Goal: Transaction & Acquisition: Purchase product/service

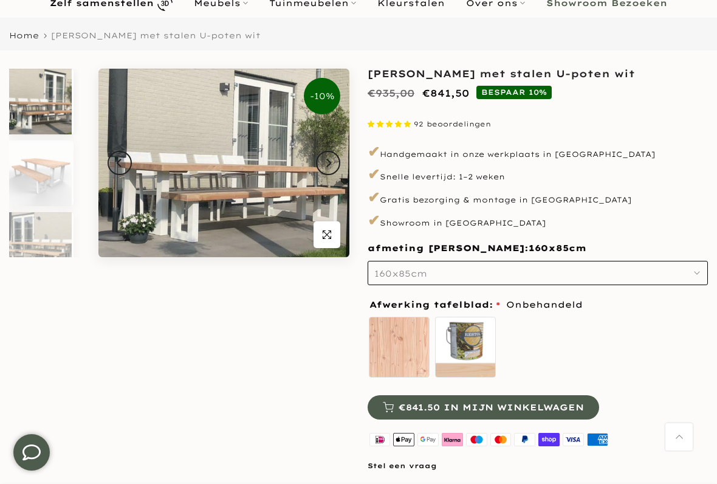
scroll to position [85, 0]
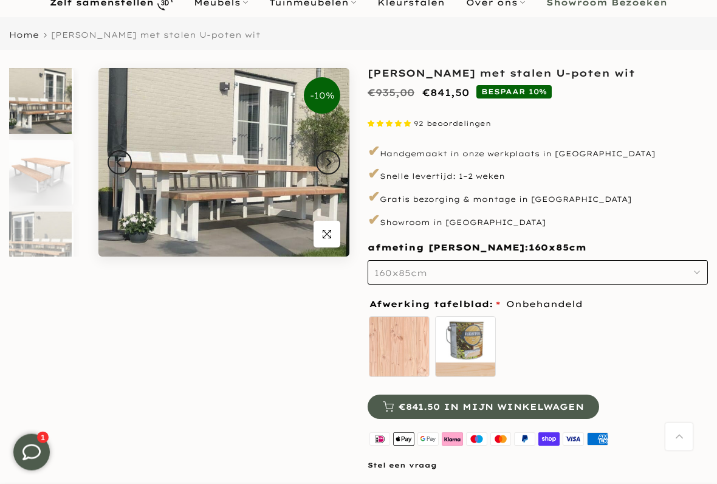
click at [683, 274] on button "160x85cm" at bounding box center [538, 273] width 340 height 24
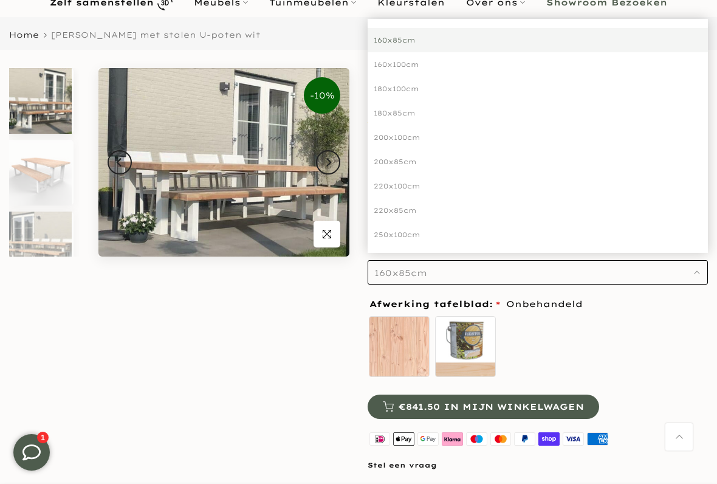
click at [650, 326] on div "Onbehandeld zelf behandelen - beits meegeleverd" at bounding box center [538, 348] width 340 height 67
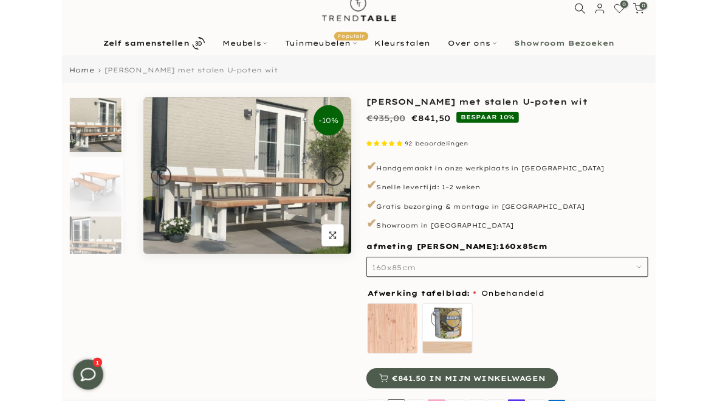
scroll to position [23, 0]
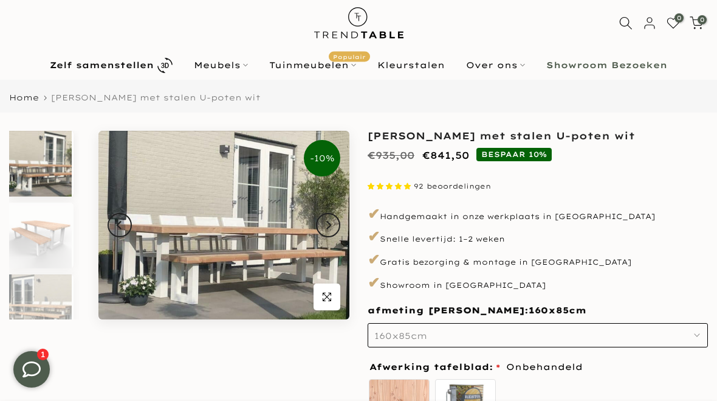
click at [41, 166] on img at bounding box center [40, 164] width 63 height 66
click at [41, 224] on img at bounding box center [40, 235] width 63 height 66
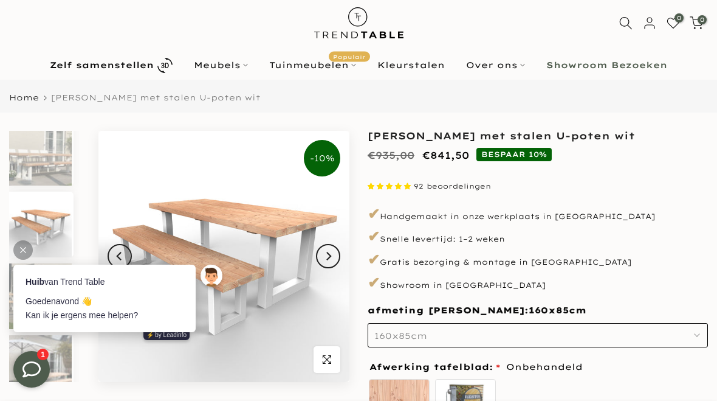
scroll to position [0, 0]
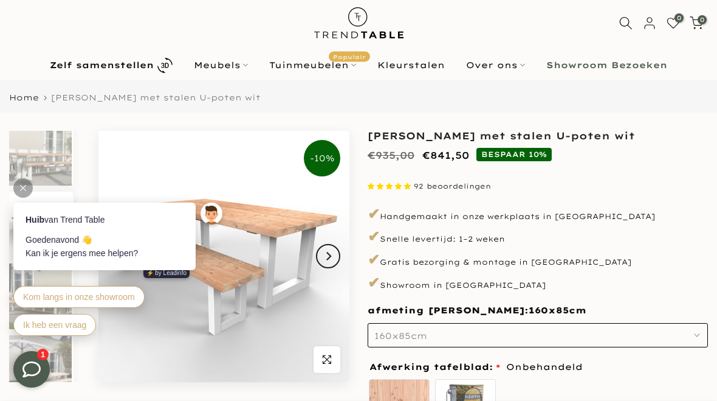
click at [136, 374] on img at bounding box center [223, 256] width 251 height 251
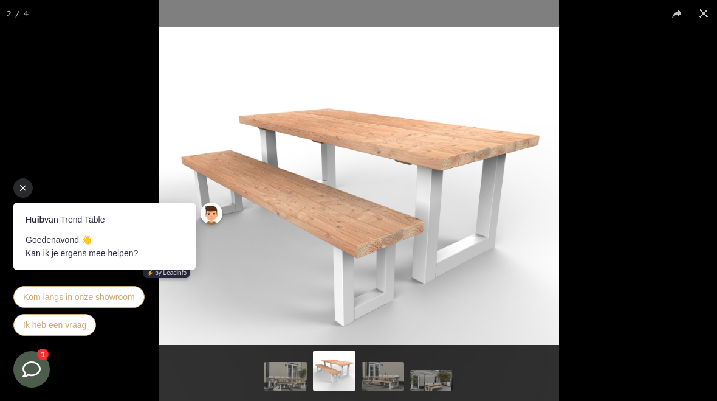
click at [14, 182] on div at bounding box center [22, 187] width 19 height 19
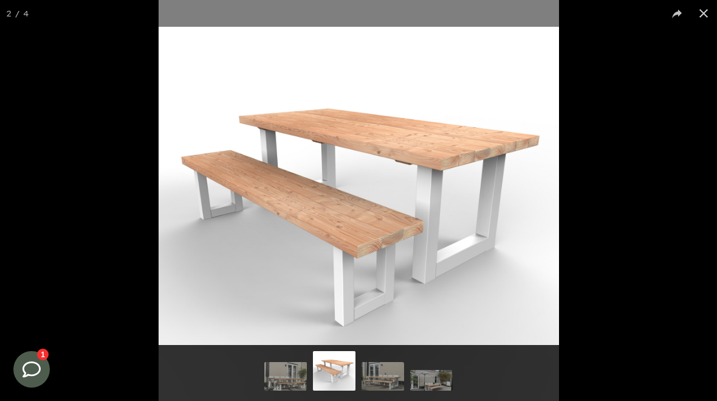
click at [705, 13] on button at bounding box center [704, 13] width 27 height 27
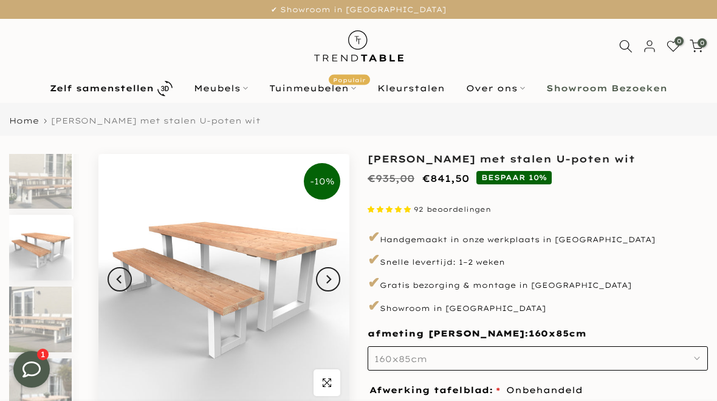
click at [325, 94] on link "Tuinmeubelen Populair" at bounding box center [313, 88] width 108 height 15
click at [319, 86] on link "Tuinmeubelen Populair" at bounding box center [313, 88] width 108 height 15
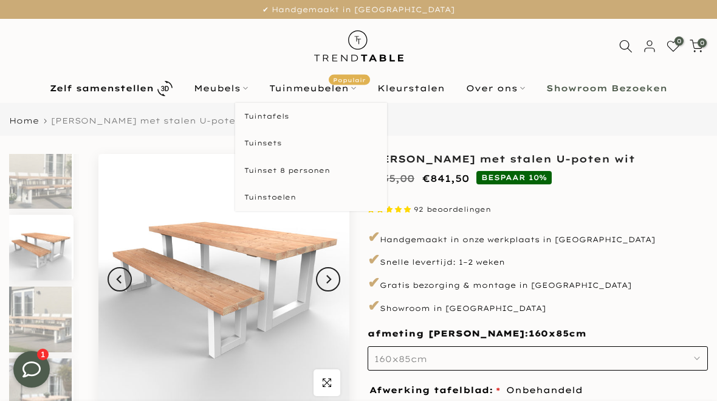
click at [285, 140] on link "Tuinsets" at bounding box center [311, 142] width 152 height 27
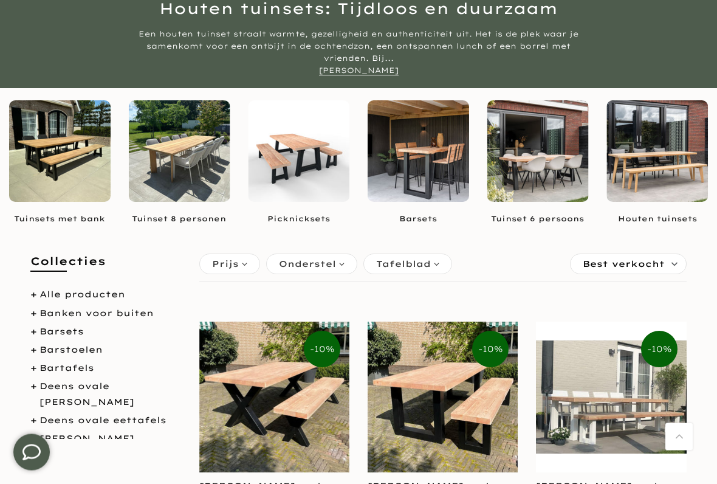
scroll to position [128, 0]
click at [537, 152] on img at bounding box center [539, 151] width 102 height 102
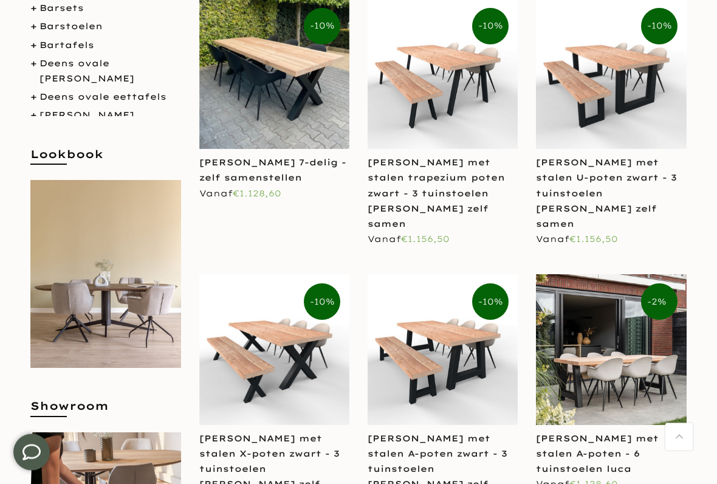
scroll to position [249, 0]
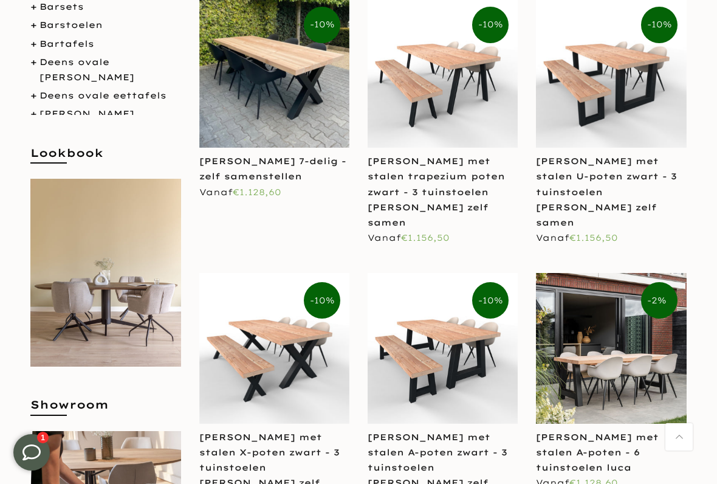
click at [456, 100] on img at bounding box center [443, 73] width 150 height 150
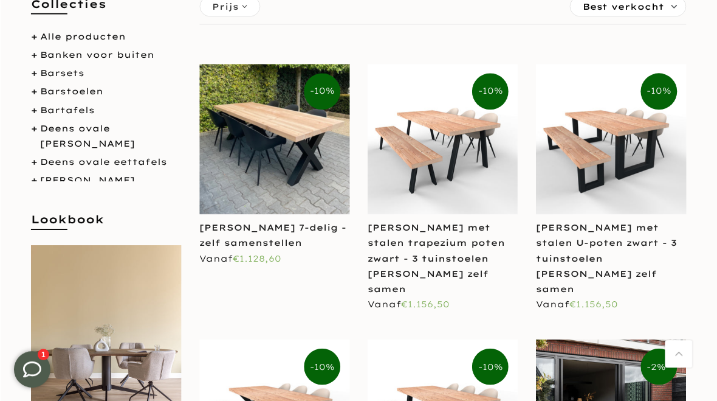
scroll to position [182, 0]
click at [283, 148] on img at bounding box center [274, 139] width 150 height 150
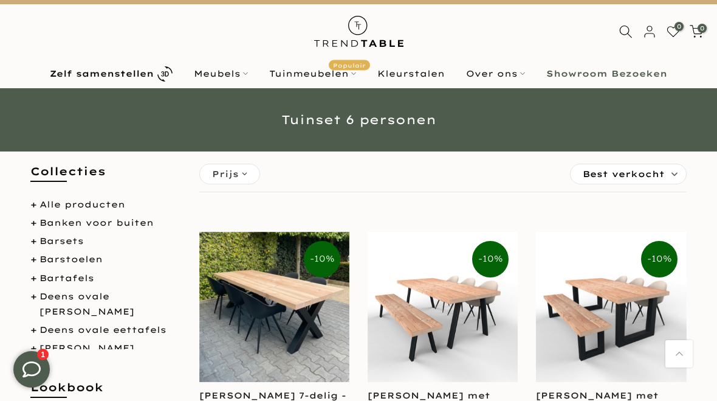
scroll to position [0, 0]
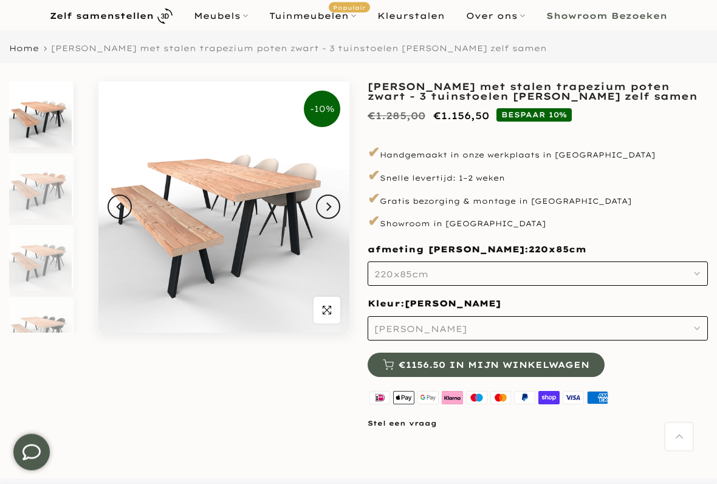
scroll to position [72, 0]
click at [329, 207] on icon "Next" at bounding box center [328, 207] width 9 height 10
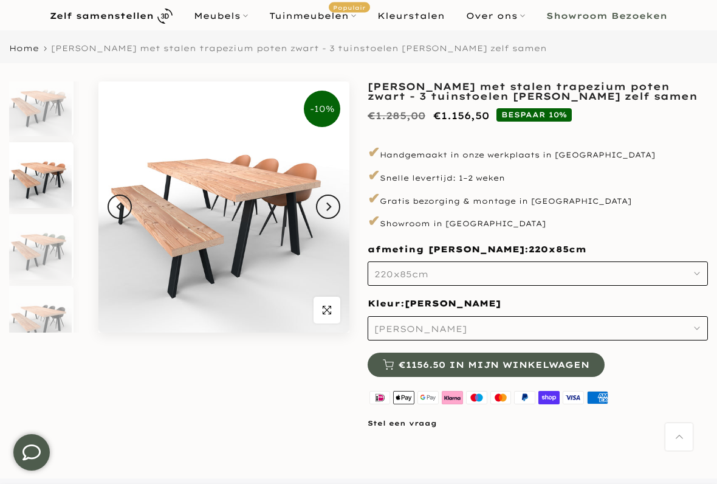
click at [335, 199] on button "Next" at bounding box center [328, 207] width 24 height 24
click at [332, 207] on icon "Next" at bounding box center [328, 207] width 9 height 10
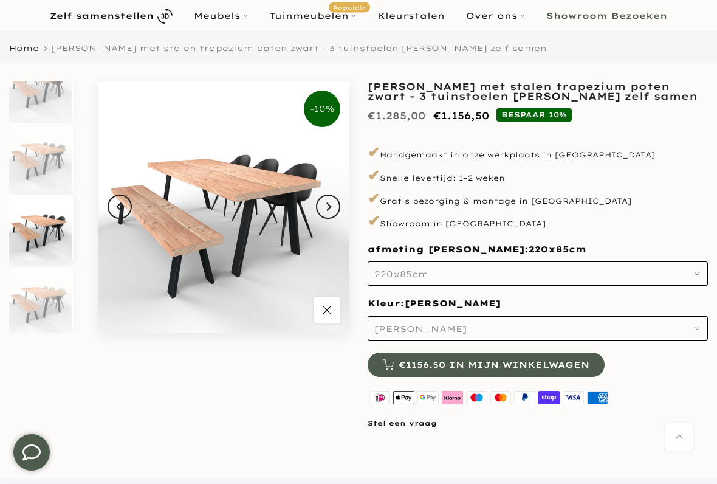
scroll to position [102, 0]
click at [666, 270] on button "220x85cm" at bounding box center [538, 273] width 340 height 24
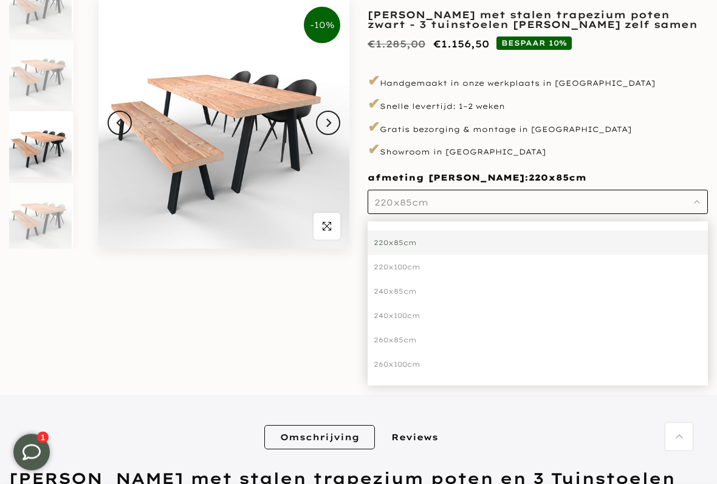
scroll to position [156, 0]
click at [673, 143] on p "✔ Showroom in Giessenburg" at bounding box center [538, 149] width 340 height 21
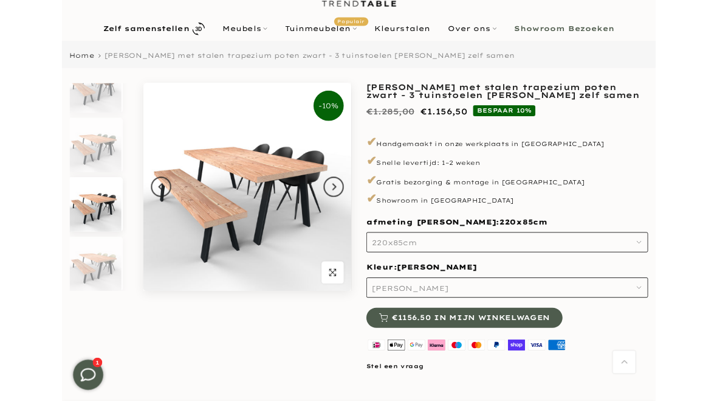
scroll to position [0, 0]
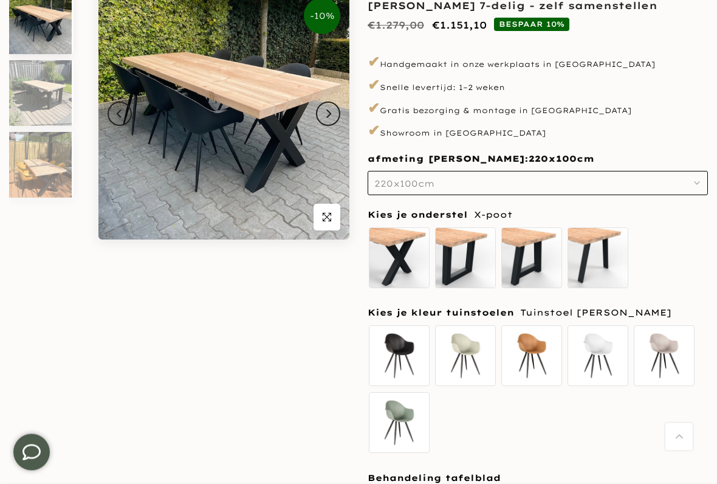
scroll to position [165, 0]
click at [472, 359] on label "Tuinstoel [PERSON_NAME]" at bounding box center [465, 355] width 61 height 61
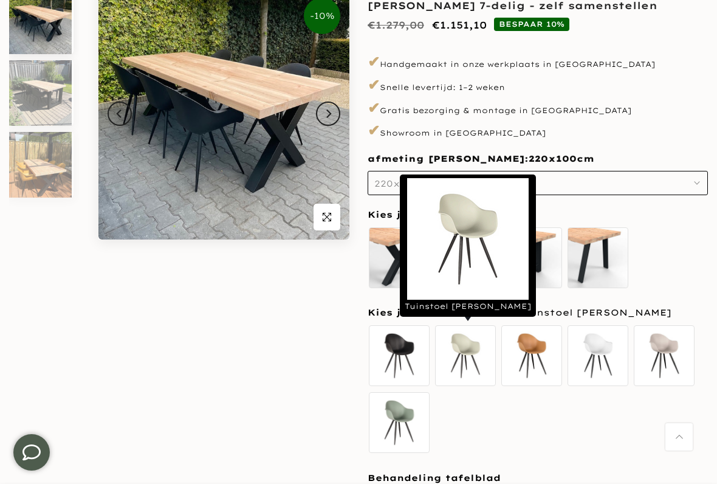
click at [460, 361] on label "Tuinstoel [PERSON_NAME]" at bounding box center [465, 355] width 61 height 61
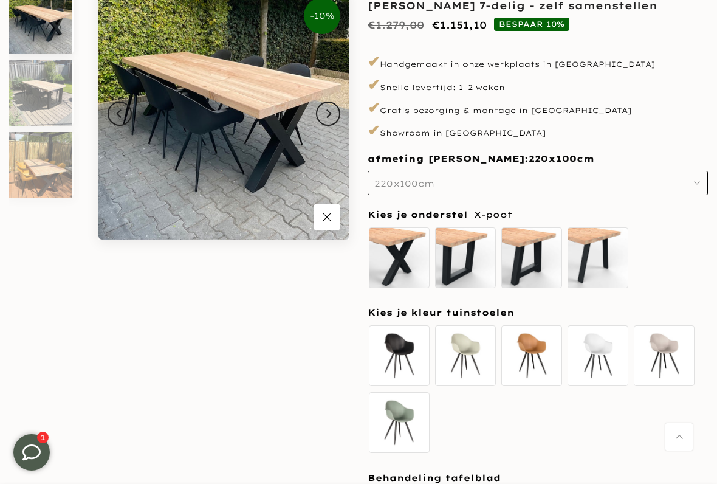
click at [666, 265] on div "X-poot U-poot A-poot [GEOGRAPHIC_DATA]" at bounding box center [538, 259] width 340 height 67
click at [333, 106] on button "Next" at bounding box center [328, 114] width 24 height 24
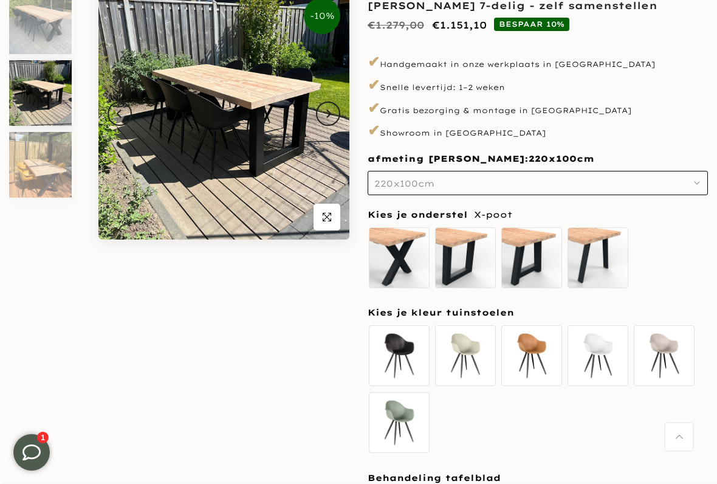
click at [332, 112] on icon "Next" at bounding box center [328, 114] width 9 height 10
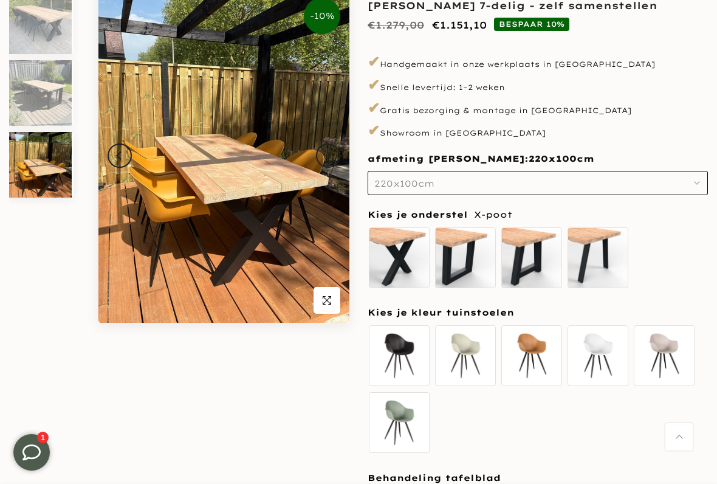
click at [329, 153] on icon "Next" at bounding box center [328, 156] width 9 height 10
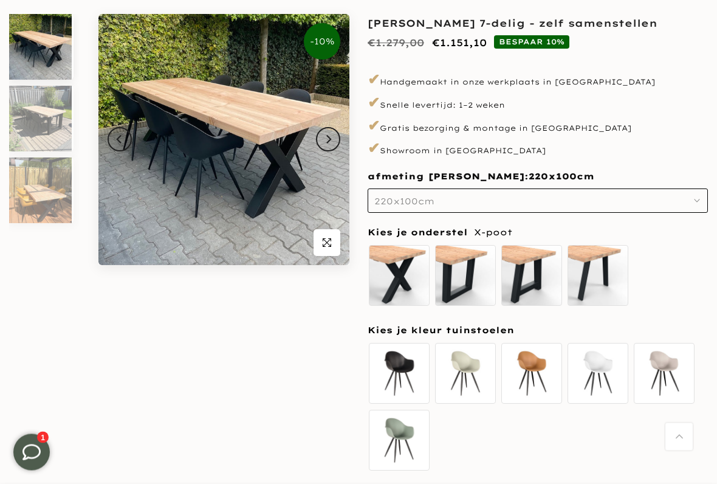
scroll to position [140, 0]
click at [468, 280] on label "U-poot" at bounding box center [465, 275] width 61 height 61
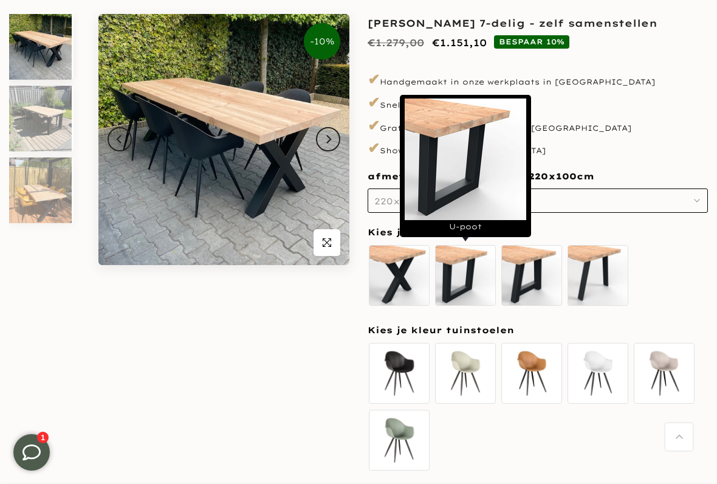
click at [394, 267] on label "X-poot" at bounding box center [399, 275] width 61 height 61
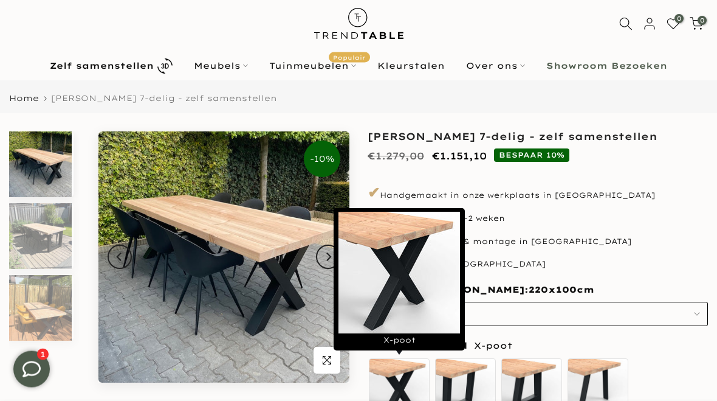
scroll to position [0, 0]
